Goal: Task Accomplishment & Management: Use online tool/utility

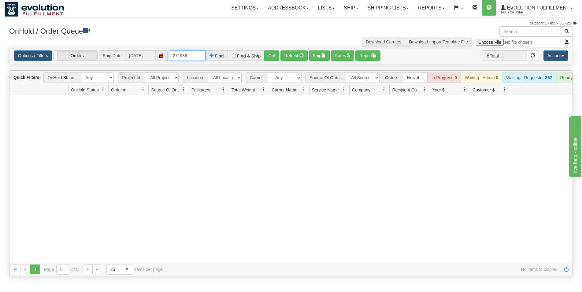
drag, startPoint x: 184, startPoint y: 58, endPoint x: 190, endPoint y: 58, distance: 6.4
click at [190, 58] on input "271936" at bounding box center [187, 55] width 37 height 10
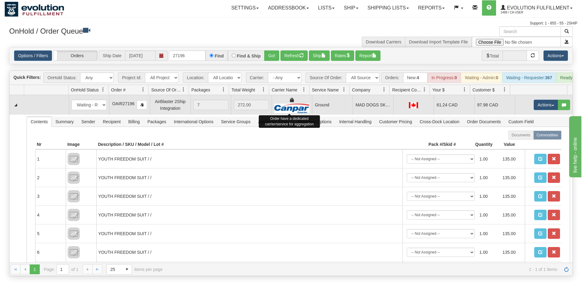
click at [284, 111] on img at bounding box center [291, 108] width 35 height 9
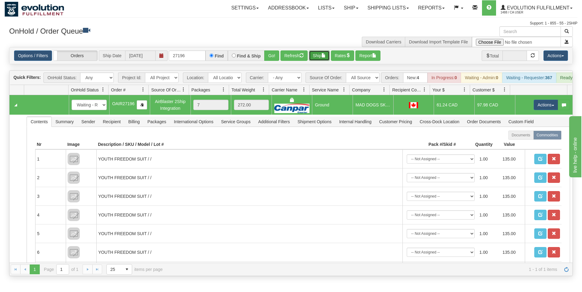
click at [320, 56] on button "Ship" at bounding box center [319, 55] width 21 height 10
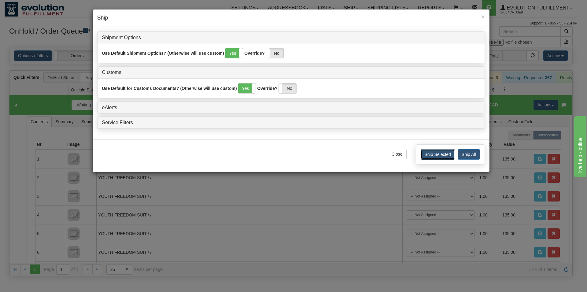
click at [438, 154] on button "Ship Selected" at bounding box center [438, 154] width 34 height 10
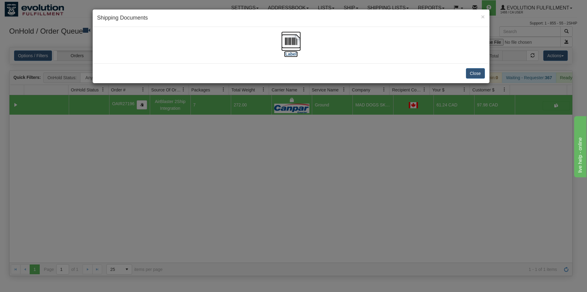
click at [285, 43] on img at bounding box center [291, 41] width 20 height 20
click at [471, 75] on button "Close" at bounding box center [475, 73] width 19 height 10
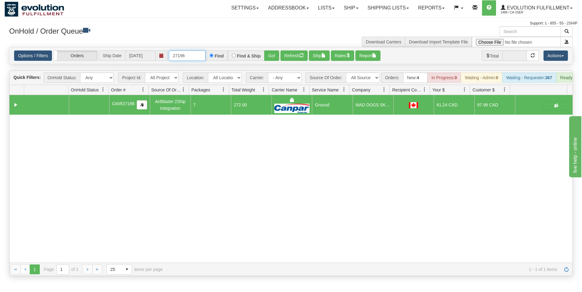
drag, startPoint x: 203, startPoint y: 56, endPoint x: -46, endPoint y: 15, distance: 252.5
click at [0, 15] on html "Toggle navigation Settings Shipping Preferences New Recipients" at bounding box center [291, 146] width 582 height 292
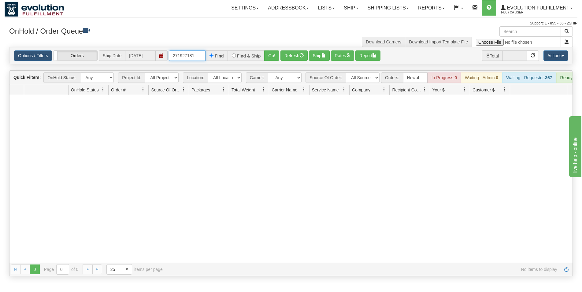
drag, startPoint x: 197, startPoint y: 57, endPoint x: 91, endPoint y: 40, distance: 107.6
click at [169, 50] on input "271927181" at bounding box center [187, 55] width 37 height 10
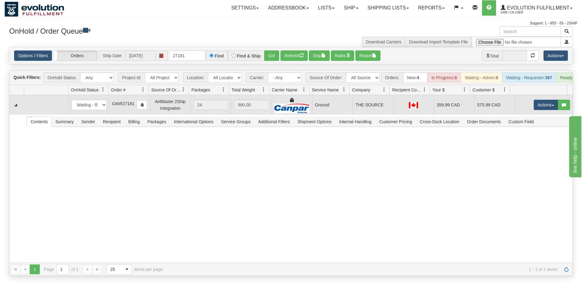
click at [312, 114] on td "Ground" at bounding box center [332, 105] width 41 height 20
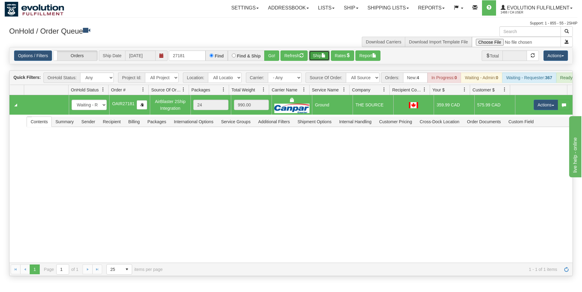
click at [322, 55] on button "Ship" at bounding box center [319, 55] width 21 height 10
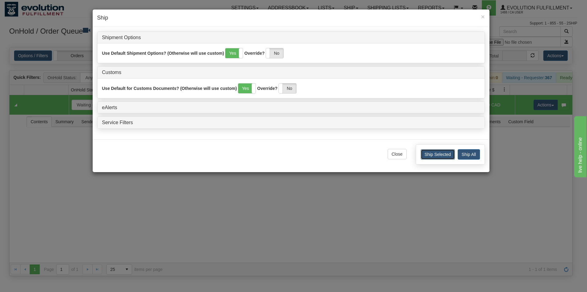
click at [446, 153] on button "Ship Selected" at bounding box center [438, 154] width 34 height 10
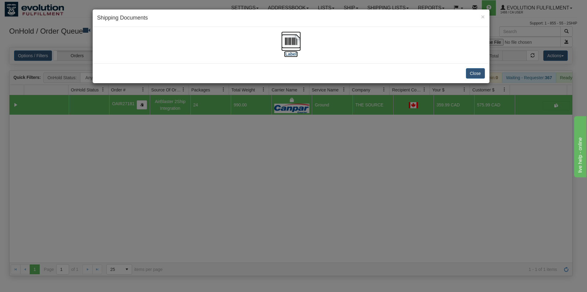
click at [288, 42] on img at bounding box center [291, 41] width 20 height 20
click at [481, 73] on button "Close" at bounding box center [475, 73] width 19 height 10
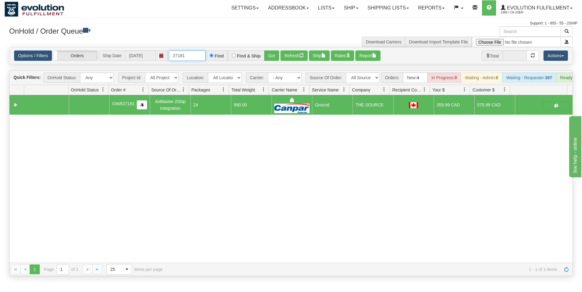
drag, startPoint x: 204, startPoint y: 55, endPoint x: 131, endPoint y: 69, distance: 74.3
click at [131, 69] on div "Is equal to Is not equal to Contains Does not contains CAD USD EUR ZAR RON ANG …" at bounding box center [291, 161] width 573 height 229
click at [197, 52] on input "27181" at bounding box center [187, 55] width 37 height 10
drag, startPoint x: 197, startPoint y: 52, endPoint x: 166, endPoint y: 59, distance: 32.3
click at [169, 59] on input "27181" at bounding box center [187, 55] width 37 height 10
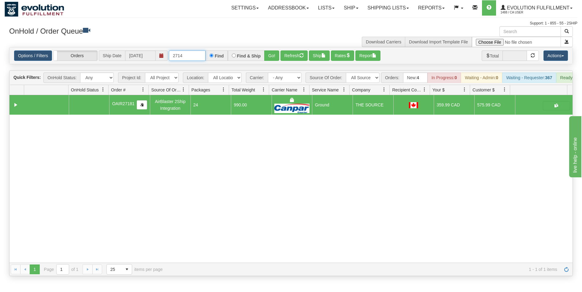
type input "27144"
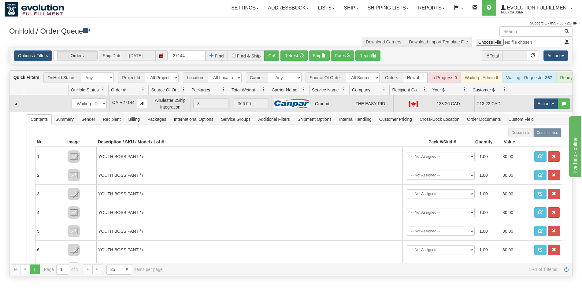
click at [312, 107] on td "Ground" at bounding box center [332, 103] width 41 height 17
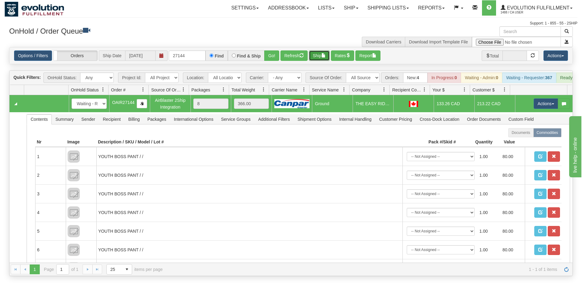
click at [324, 59] on button "Ship" at bounding box center [319, 55] width 21 height 10
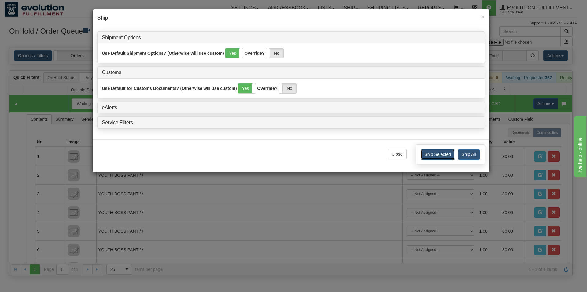
click at [435, 158] on button "Ship Selected" at bounding box center [438, 154] width 34 height 10
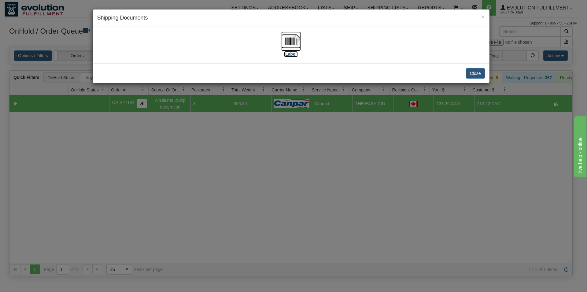
click at [284, 45] on img at bounding box center [291, 41] width 20 height 20
drag, startPoint x: 475, startPoint y: 75, endPoint x: 460, endPoint y: 61, distance: 20.1
click at [475, 75] on button "Close" at bounding box center [475, 73] width 19 height 10
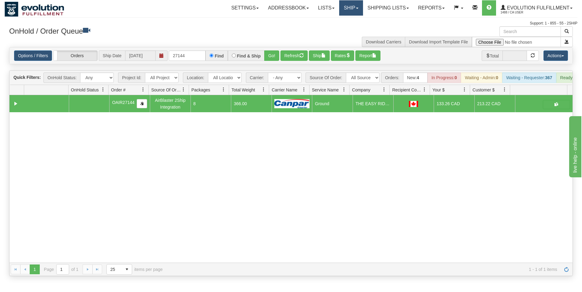
click at [348, 11] on link "Ship" at bounding box center [351, 7] width 24 height 15
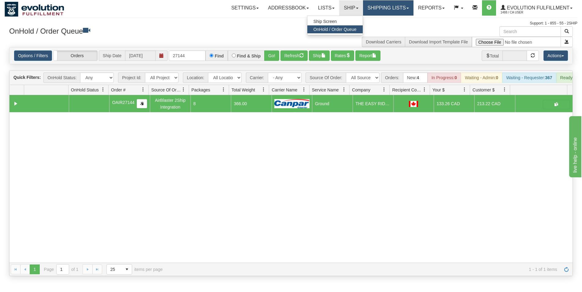
click at [371, 11] on link "Shipping lists" at bounding box center [388, 7] width 50 height 15
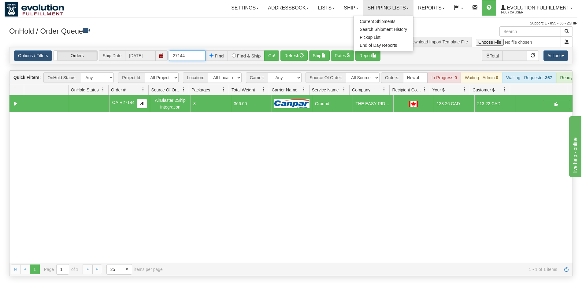
drag, startPoint x: 186, startPoint y: 56, endPoint x: 101, endPoint y: 68, distance: 86.7
click at [169, 61] on input "27144" at bounding box center [187, 55] width 37 height 10
type input "27127"
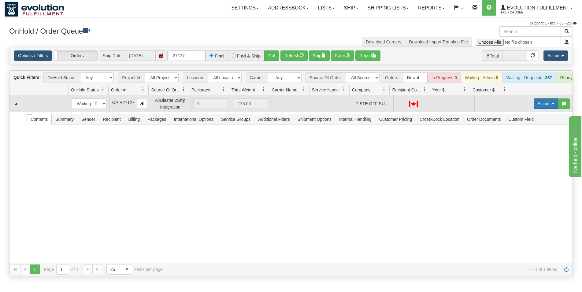
click at [533, 107] on button "Actions" at bounding box center [545, 103] width 24 height 10
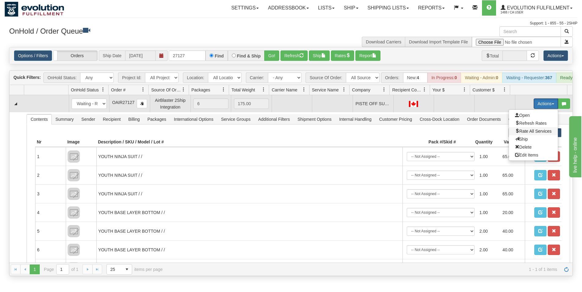
click at [518, 134] on span "Rate All Services" at bounding box center [533, 131] width 37 height 5
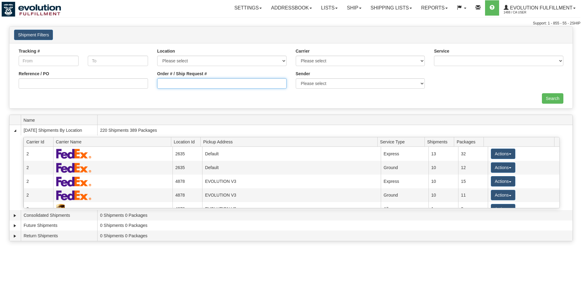
click at [164, 85] on input "Order # / Ship Request #" at bounding box center [221, 83] width 129 height 10
type input "1103"
